Goal: Communication & Community: Ask a question

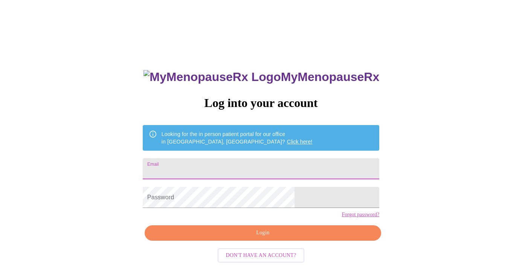
click at [292, 165] on input "Email" at bounding box center [261, 168] width 236 height 21
click at [262, 172] on input "Email" at bounding box center [261, 168] width 236 height 21
type input "[EMAIL_ADDRESS][DOMAIN_NAME]"
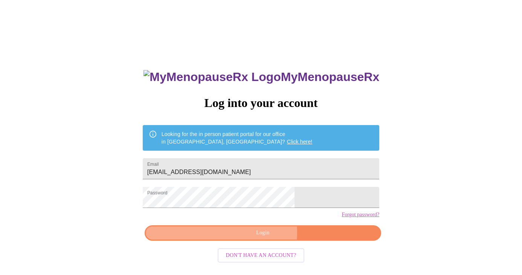
click at [252, 238] on span "Login" at bounding box center [262, 232] width 219 height 9
click at [245, 238] on span "Login" at bounding box center [262, 232] width 219 height 9
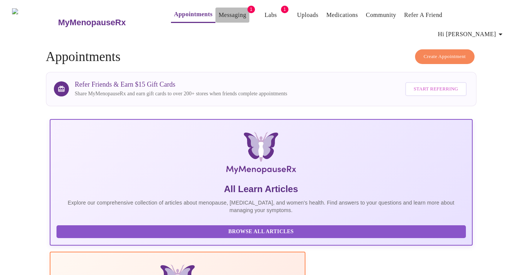
click at [227, 13] on link "Messaging" at bounding box center [231, 15] width 27 height 11
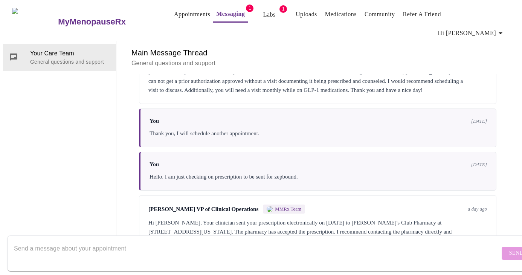
scroll to position [2024, 0]
click at [148, 241] on textarea "Send a message about your appointment" at bounding box center [257, 253] width 486 height 24
